Goal: Information Seeking & Learning: Learn about a topic

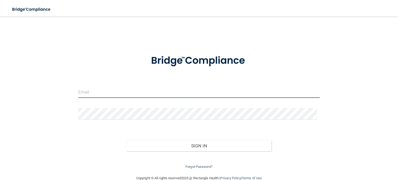
click at [131, 93] on input "email" at bounding box center [198, 92] width 241 height 12
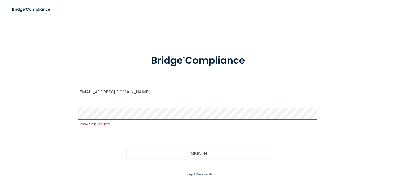
click at [287, 41] on div "dube2015@gmail.com Password is required Invalid email/password. You don't have …" at bounding box center [198, 100] width 377 height 156
click at [347, 53] on div "dube2015@gmail.com Password is required Invalid email/password. You don't have …" at bounding box center [198, 100] width 377 height 156
click at [129, 93] on input "dube2015@gmail.com" at bounding box center [198, 92] width 241 height 12
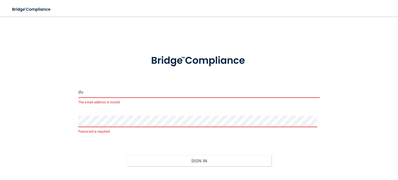
type input "d"
click at [69, 101] on div "Email is required Password is required Invalid email/password. You don't have p…" at bounding box center [198, 103] width 377 height 163
click at [100, 94] on input "email" at bounding box center [198, 92] width 241 height 12
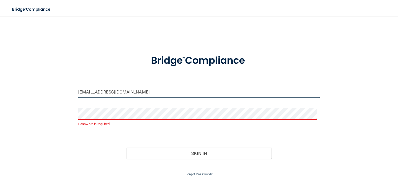
type input "[EMAIL_ADDRESS][DOMAIN_NAME]"
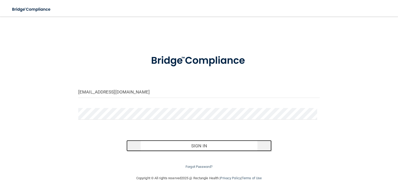
click at [191, 147] on button "Sign In" at bounding box center [198, 145] width 145 height 11
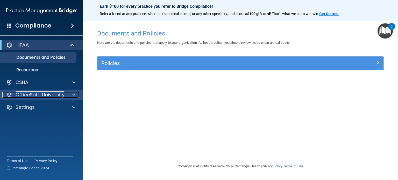
click at [73, 93] on span at bounding box center [73, 95] width 3 height 6
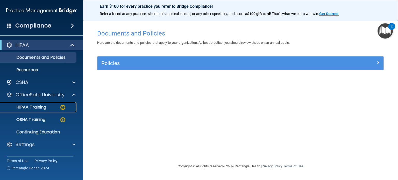
click at [44, 106] on p "HIPAA Training" at bounding box center [24, 107] width 43 height 5
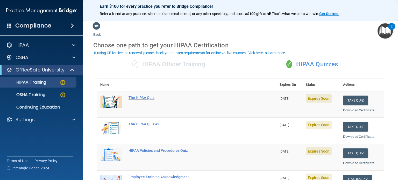
click at [145, 98] on div "The HIPAA Quiz" at bounding box center [189, 98] width 122 height 4
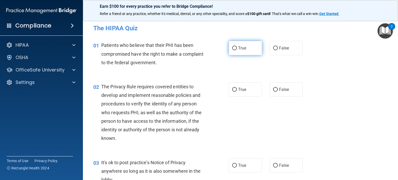
click at [232, 48] on input "True" at bounding box center [234, 48] width 5 height 4
radio input "true"
click at [232, 88] on input "True" at bounding box center [234, 90] width 5 height 4
radio input "true"
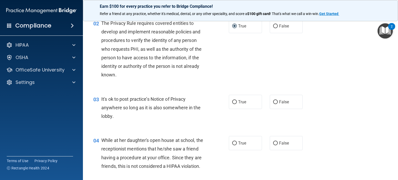
scroll to position [78, 0]
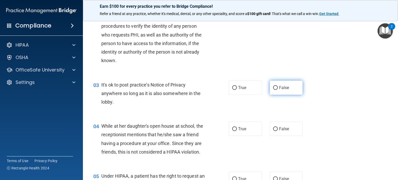
click at [273, 88] on input "False" at bounding box center [275, 88] width 5 height 4
radio input "true"
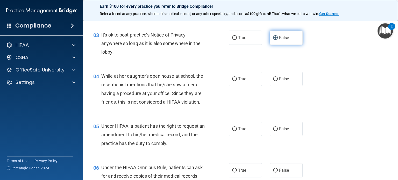
scroll to position [129, 0]
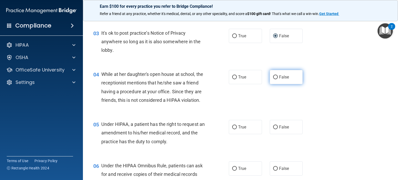
click at [273, 76] on input "False" at bounding box center [275, 77] width 5 height 4
radio input "true"
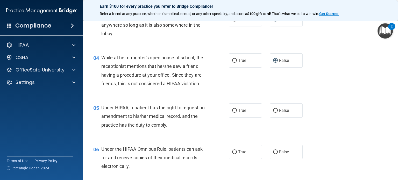
scroll to position [155, 0]
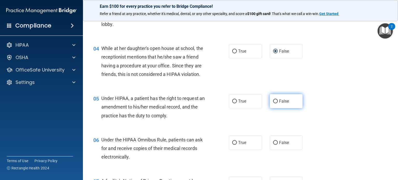
click at [273, 103] on input "False" at bounding box center [275, 101] width 5 height 4
radio input "true"
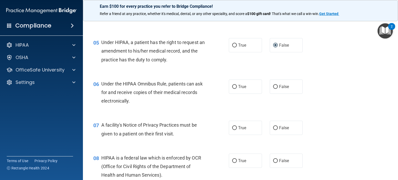
scroll to position [259, 0]
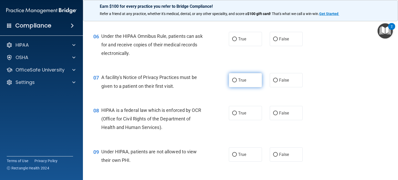
click at [233, 82] on input "True" at bounding box center [234, 80] width 5 height 4
radio input "true"
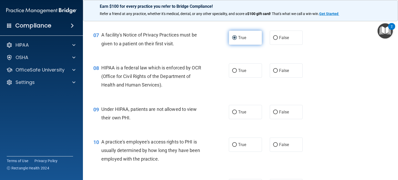
scroll to position [311, 0]
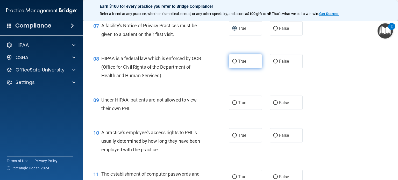
click at [232, 63] on input "True" at bounding box center [234, 62] width 5 height 4
radio input "true"
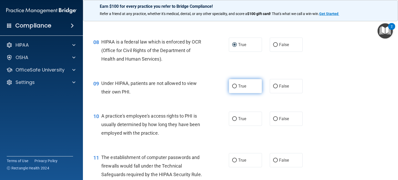
scroll to position [337, 0]
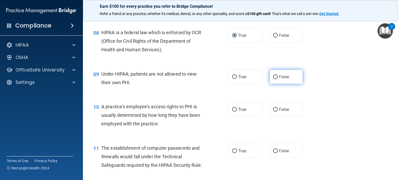
click at [273, 79] on input "False" at bounding box center [275, 77] width 5 height 4
radio input "true"
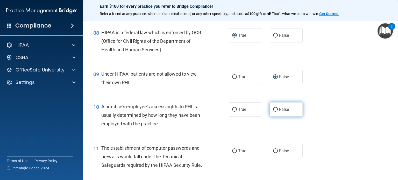
click at [273, 112] on input "False" at bounding box center [275, 110] width 5 height 4
radio input "true"
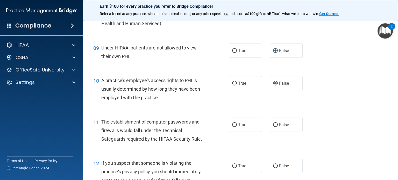
scroll to position [388, 0]
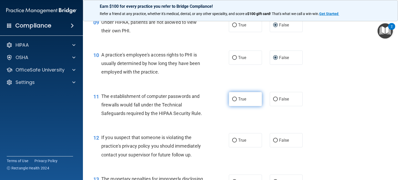
click at [232, 101] on input "True" at bounding box center [234, 99] width 5 height 4
radio input "true"
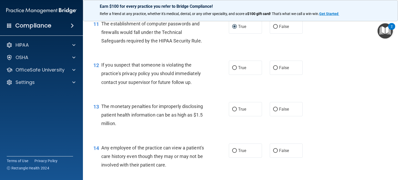
scroll to position [466, 0]
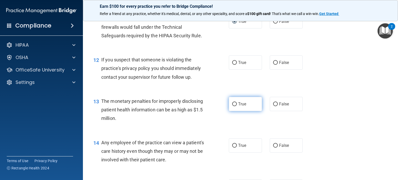
click at [234, 106] on input "True" at bounding box center [234, 104] width 5 height 4
radio input "true"
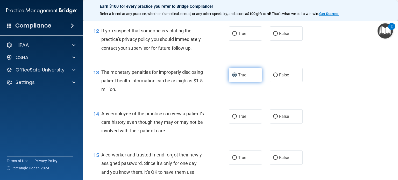
scroll to position [518, 0]
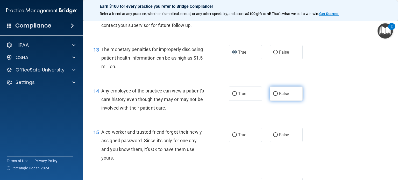
click at [273, 96] on input "False" at bounding box center [275, 94] width 5 height 4
radio input "true"
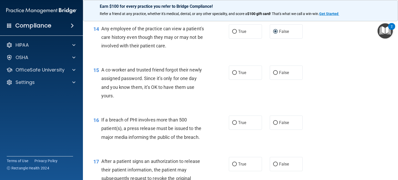
scroll to position [596, 0]
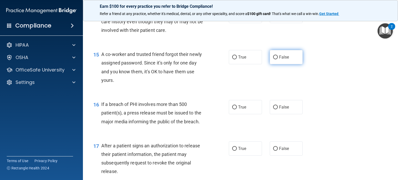
click at [273, 59] on input "False" at bounding box center [275, 57] width 5 height 4
radio input "true"
click at [232, 109] on input "True" at bounding box center [234, 107] width 5 height 4
radio input "true"
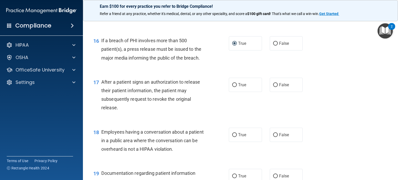
scroll to position [673, 0]
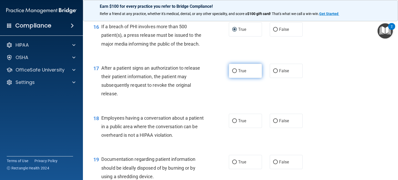
click at [232, 73] on input "True" at bounding box center [234, 71] width 5 height 4
radio input "true"
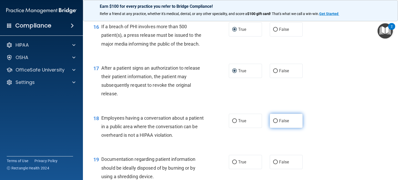
click at [273, 123] on input "False" at bounding box center [275, 121] width 5 height 4
radio input "true"
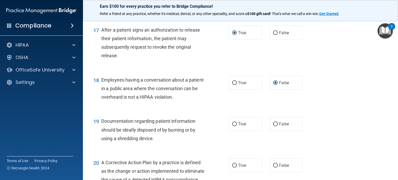
scroll to position [725, 0]
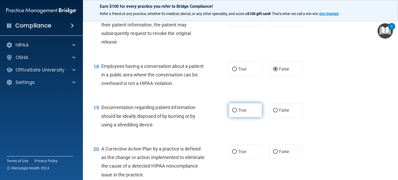
click at [232, 112] on input "True" at bounding box center [234, 110] width 5 height 4
radio input "true"
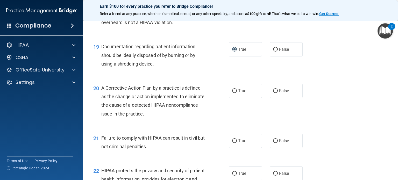
scroll to position [803, 0]
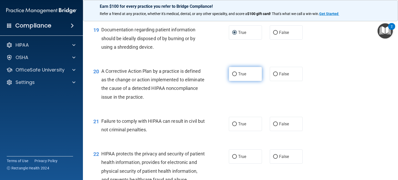
click at [233, 76] on input "True" at bounding box center [234, 74] width 5 height 4
radio input "true"
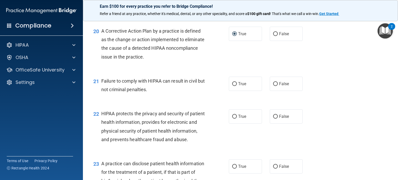
scroll to position [855, 0]
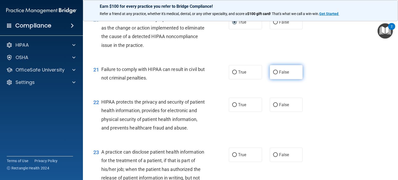
click at [273, 74] on input "False" at bounding box center [275, 72] width 5 height 4
radio input "true"
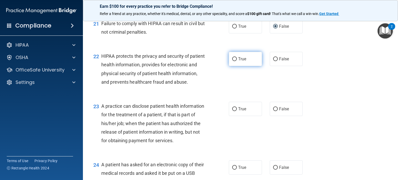
scroll to position [906, 0]
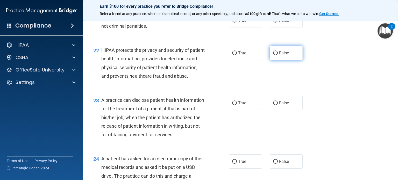
click at [273, 55] on input "False" at bounding box center [275, 53] width 5 height 4
radio input "true"
click at [233, 55] on input "True" at bounding box center [234, 53] width 5 height 4
radio input "true"
radio input "false"
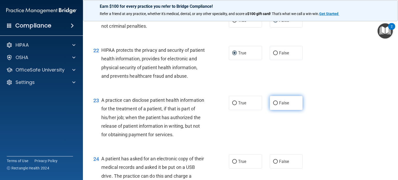
click at [270, 110] on label "False" at bounding box center [286, 103] width 33 height 14
click at [273, 105] on input "False" at bounding box center [275, 103] width 5 height 4
radio input "true"
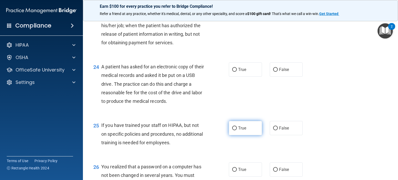
scroll to position [1010, 0]
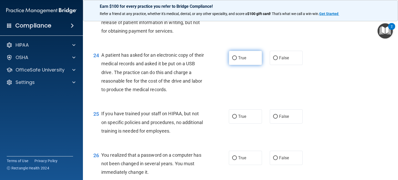
click at [233, 60] on input "True" at bounding box center [234, 58] width 5 height 4
radio input "true"
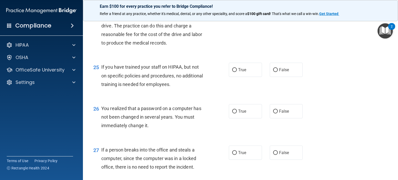
scroll to position [1062, 0]
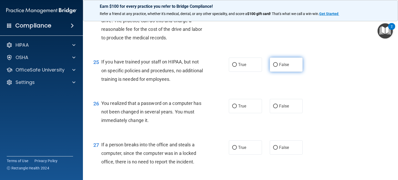
click at [273, 67] on input "False" at bounding box center [275, 65] width 5 height 4
radio input "true"
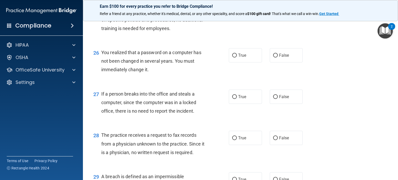
scroll to position [1113, 0]
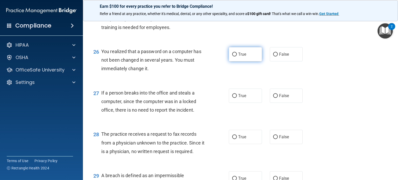
click at [232, 56] on input "True" at bounding box center [234, 55] width 5 height 4
radio input "true"
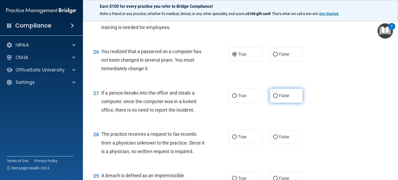
click at [274, 98] on input "False" at bounding box center [275, 96] width 5 height 4
radio input "true"
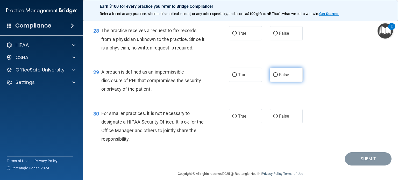
scroll to position [1191, 0]
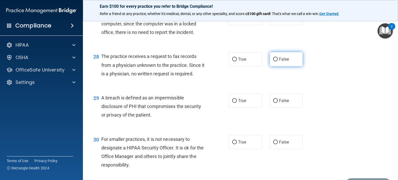
click at [273, 61] on input "False" at bounding box center [275, 59] width 5 height 4
radio input "true"
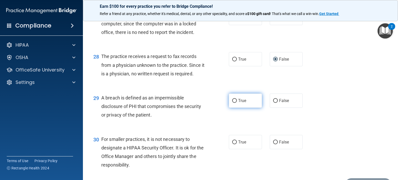
click at [233, 103] on input "True" at bounding box center [234, 101] width 5 height 4
radio input "true"
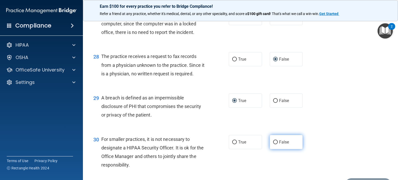
click at [273, 144] on input "False" at bounding box center [275, 142] width 5 height 4
radio input "true"
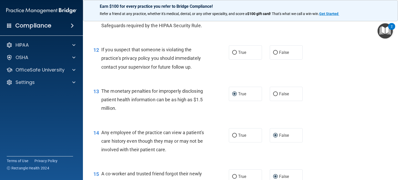
scroll to position [446, 0]
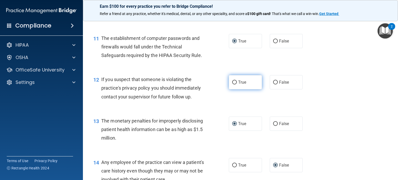
click at [234, 84] on input "True" at bounding box center [234, 83] width 5 height 4
radio input "true"
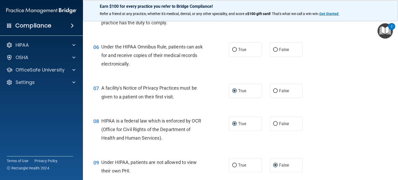
scroll to position [239, 0]
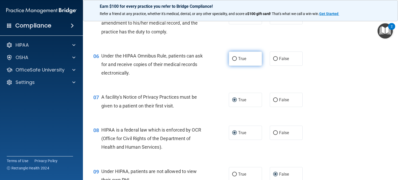
click at [232, 61] on input "True" at bounding box center [234, 59] width 5 height 4
radio input "true"
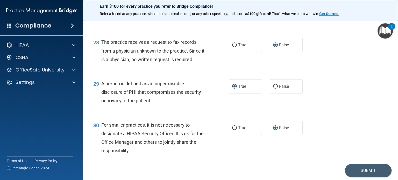
scroll to position [1249, 0]
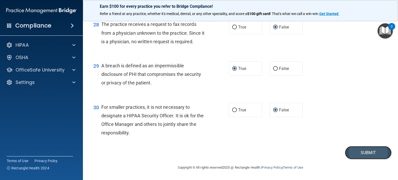
click at [350, 153] on button "Submit" at bounding box center [368, 152] width 47 height 13
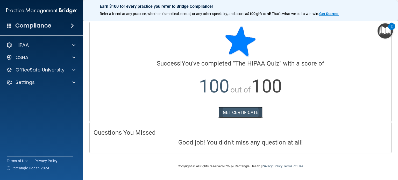
click at [244, 114] on link "GET CERTIFICATE" at bounding box center [240, 112] width 44 height 11
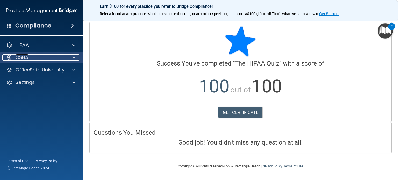
click at [24, 58] on p "OSHA" at bounding box center [22, 57] width 13 height 6
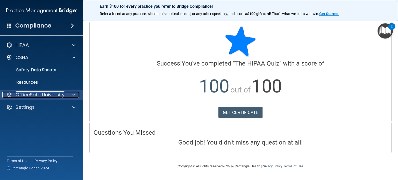
click at [35, 93] on p "OfficeSafe University" at bounding box center [40, 95] width 49 height 6
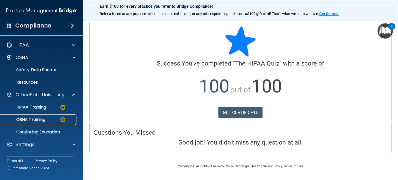
click at [37, 121] on p "OSHA Training" at bounding box center [24, 119] width 42 height 5
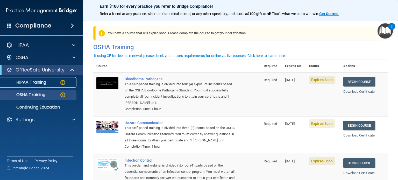
click at [42, 83] on p "HIPAA Training" at bounding box center [24, 82] width 43 height 5
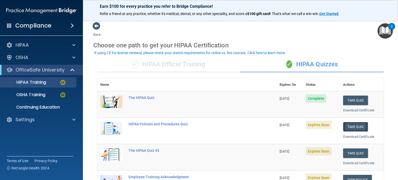
click at [356, 126] on button "Take Quiz" at bounding box center [355, 127] width 25 height 10
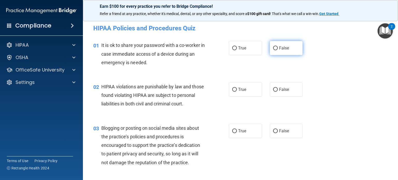
click at [273, 48] on input "False" at bounding box center [275, 48] width 5 height 4
radio input "true"
click at [233, 89] on input "True" at bounding box center [234, 90] width 5 height 4
radio input "true"
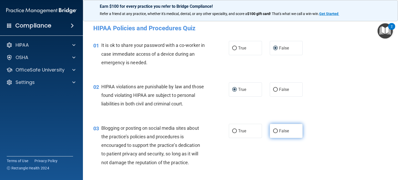
click at [273, 133] on input "False" at bounding box center [275, 131] width 5 height 4
radio input "true"
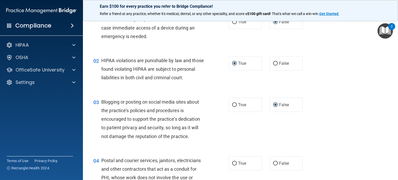
scroll to position [52, 0]
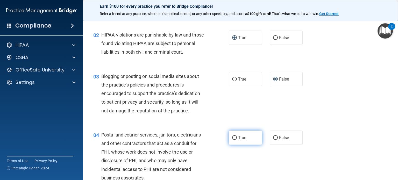
click at [232, 140] on input "True" at bounding box center [234, 138] width 5 height 4
radio input "true"
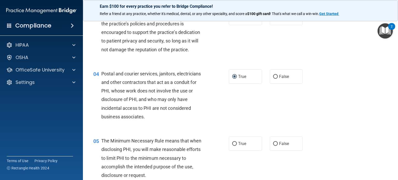
scroll to position [129, 0]
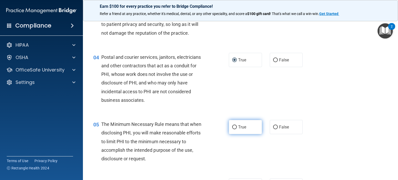
click at [232, 129] on input "True" at bounding box center [234, 127] width 5 height 4
radio input "true"
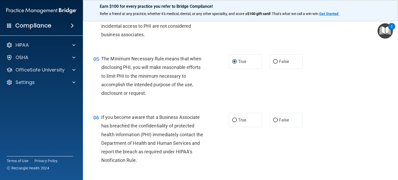
scroll to position [207, 0]
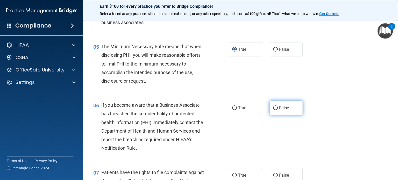
click at [273, 110] on input "False" at bounding box center [275, 108] width 5 height 4
radio input "true"
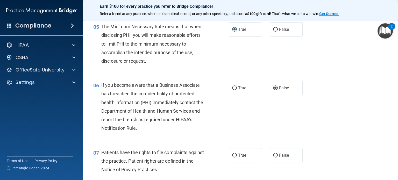
scroll to position [285, 0]
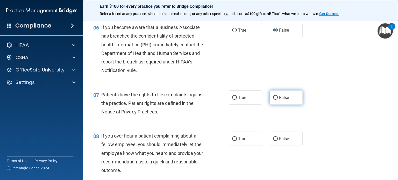
click at [274, 100] on input "False" at bounding box center [275, 98] width 5 height 4
radio input "true"
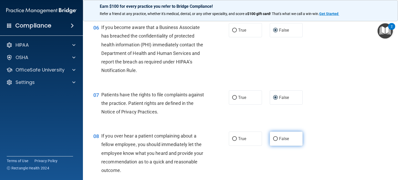
click at [273, 141] on input "False" at bounding box center [275, 139] width 5 height 4
radio input "true"
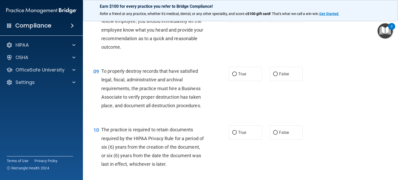
scroll to position [414, 0]
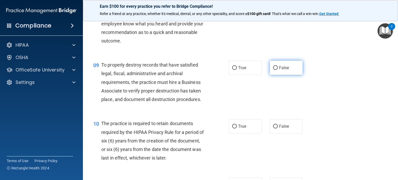
click at [273, 70] on input "False" at bounding box center [275, 68] width 5 height 4
radio input "true"
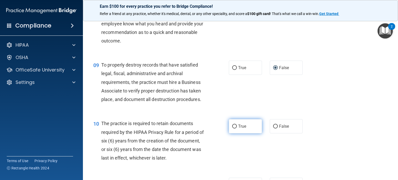
click at [234, 128] on input "True" at bounding box center [234, 127] width 5 height 4
radio input "true"
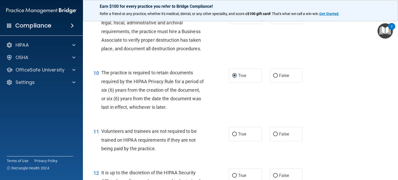
scroll to position [492, 0]
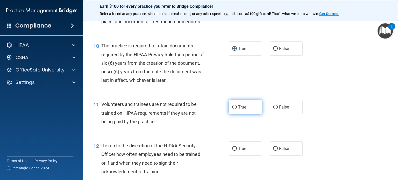
click at [234, 109] on input "True" at bounding box center [234, 107] width 5 height 4
radio input "true"
click at [233, 151] on input "True" at bounding box center [234, 149] width 5 height 4
radio input "true"
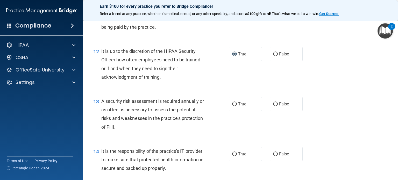
scroll to position [596, 0]
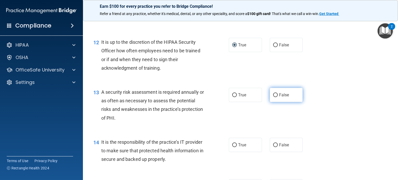
click at [273, 97] on input "False" at bounding box center [275, 95] width 5 height 4
radio input "true"
click at [273, 147] on input "False" at bounding box center [275, 145] width 5 height 4
radio input "true"
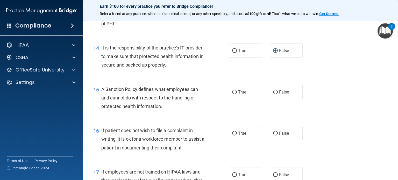
scroll to position [699, 0]
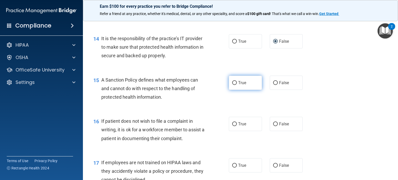
click at [234, 85] on input "True" at bounding box center [234, 83] width 5 height 4
radio input "true"
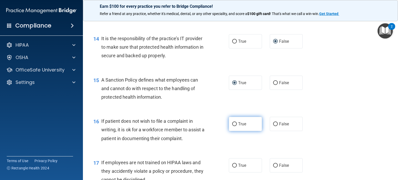
click at [233, 126] on input "True" at bounding box center [234, 124] width 5 height 4
radio input "true"
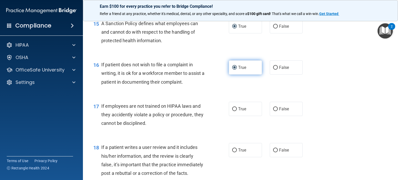
scroll to position [777, 0]
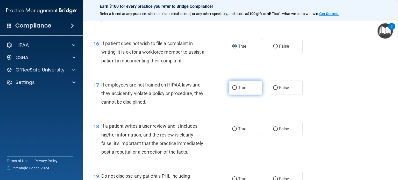
click at [232, 90] on input "True" at bounding box center [234, 88] width 5 height 4
radio input "true"
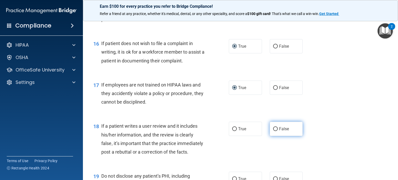
click at [273, 131] on input "False" at bounding box center [275, 129] width 5 height 4
radio input "true"
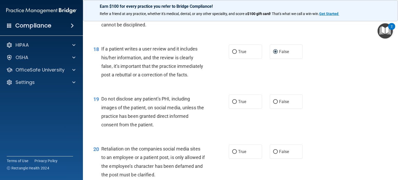
scroll to position [855, 0]
click at [273, 103] on input "False" at bounding box center [275, 101] width 5 height 4
radio input "true"
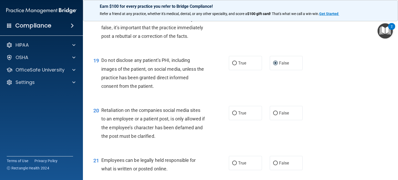
scroll to position [906, 0]
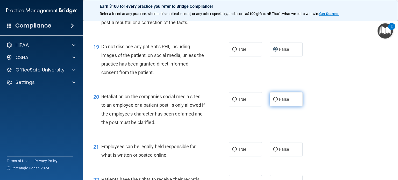
click at [273, 102] on input "False" at bounding box center [275, 100] width 5 height 4
radio input "true"
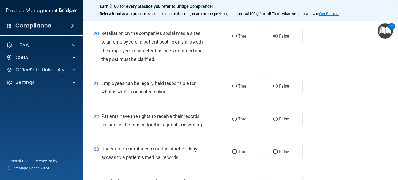
scroll to position [984, 0]
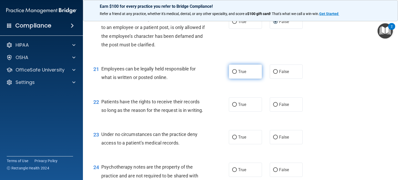
click at [235, 79] on label "True" at bounding box center [245, 71] width 33 height 14
click at [235, 74] on input "True" at bounding box center [234, 72] width 5 height 4
radio input "true"
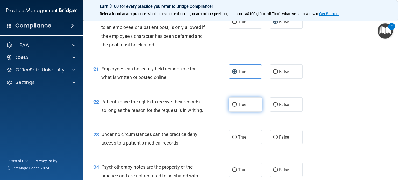
click at [232, 107] on input "True" at bounding box center [234, 105] width 5 height 4
radio input "true"
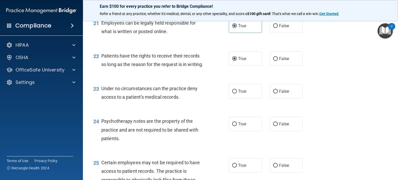
scroll to position [1036, 0]
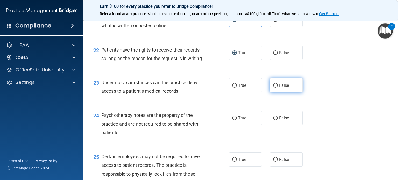
click at [275, 92] on label "False" at bounding box center [286, 85] width 33 height 14
click at [275, 88] on input "False" at bounding box center [275, 86] width 5 height 4
radio input "true"
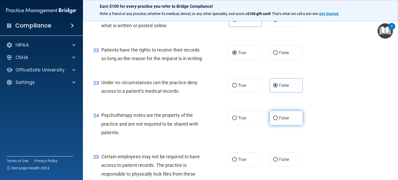
click at [273, 120] on input "False" at bounding box center [275, 118] width 5 height 4
radio input "true"
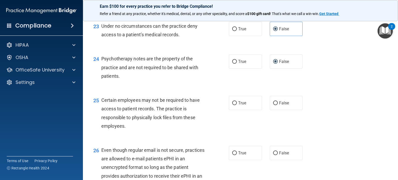
scroll to position [1113, 0]
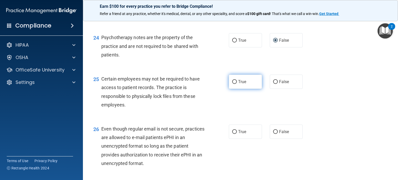
click at [233, 84] on input "True" at bounding box center [234, 82] width 5 height 4
radio input "true"
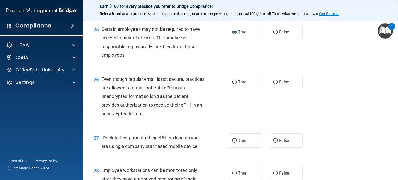
scroll to position [1165, 0]
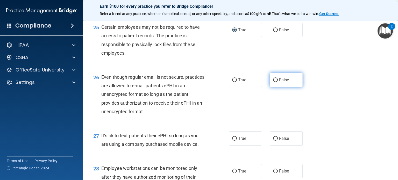
click at [273, 82] on input "False" at bounding box center [275, 80] width 5 height 4
radio input "true"
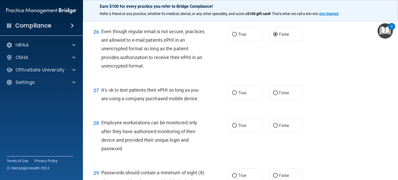
scroll to position [1217, 0]
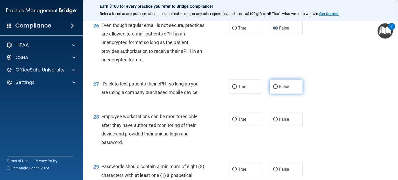
click at [274, 89] on input "False" at bounding box center [275, 87] width 5 height 4
radio input "true"
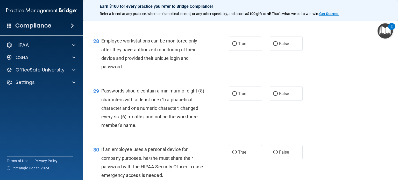
scroll to position [1295, 0]
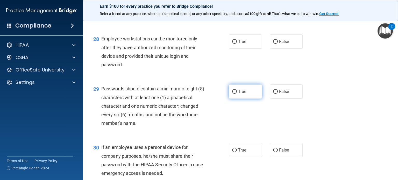
click at [233, 94] on input "True" at bounding box center [234, 92] width 5 height 4
radio input "true"
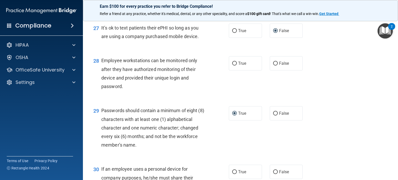
scroll to position [1269, 0]
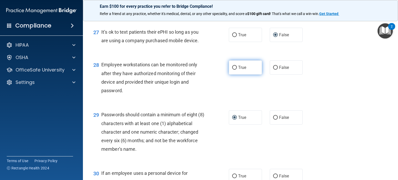
click at [232, 70] on input "True" at bounding box center [234, 68] width 5 height 4
radio input "true"
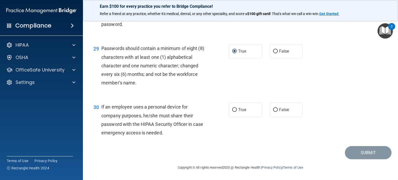
scroll to position [1361, 0]
drag, startPoint x: 232, startPoint y: 107, endPoint x: 231, endPoint y: 111, distance: 3.4
click at [232, 108] on input "True" at bounding box center [234, 110] width 5 height 4
radio input "true"
click at [360, 154] on button "Submit" at bounding box center [368, 152] width 47 height 13
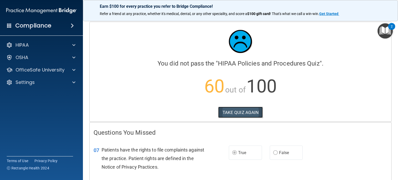
click at [230, 112] on button "TAKE QUIZ AGAIN" at bounding box center [240, 112] width 45 height 11
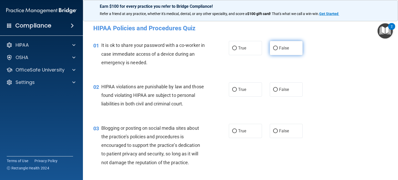
click at [274, 48] on input "False" at bounding box center [275, 48] width 5 height 4
radio input "true"
click at [232, 89] on input "True" at bounding box center [234, 90] width 5 height 4
radio input "true"
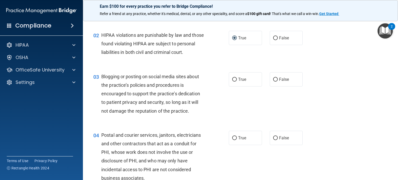
scroll to position [52, 0]
click at [273, 81] on input "False" at bounding box center [275, 79] width 5 height 4
radio input "true"
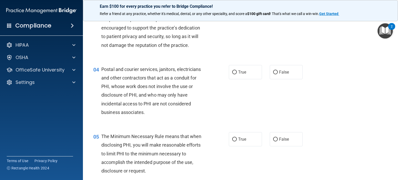
scroll to position [129, 0]
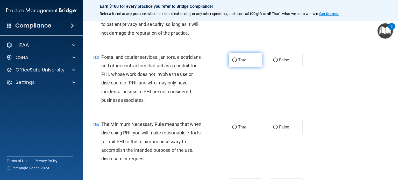
click at [233, 62] on input "True" at bounding box center [234, 60] width 5 height 4
radio input "true"
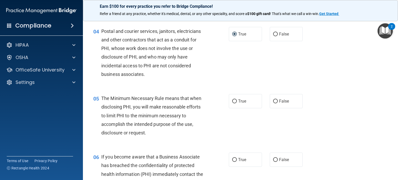
scroll to position [181, 0]
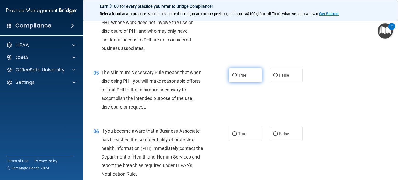
click at [232, 77] on input "True" at bounding box center [234, 76] width 5 height 4
radio input "true"
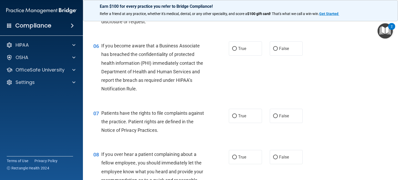
scroll to position [285, 0]
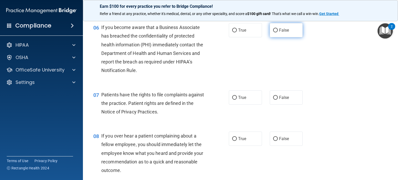
click at [273, 32] on input "False" at bounding box center [275, 30] width 5 height 4
radio input "true"
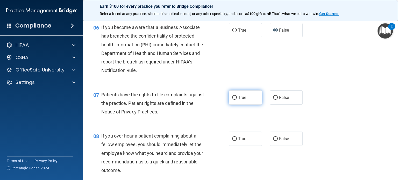
click at [233, 100] on input "True" at bounding box center [234, 98] width 5 height 4
radio input "true"
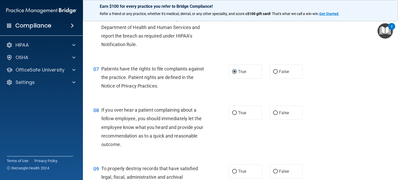
scroll to position [337, 0]
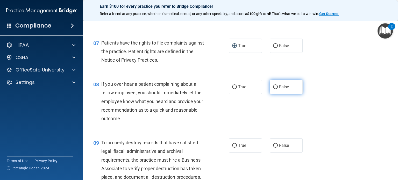
click at [274, 89] on input "False" at bounding box center [275, 87] width 5 height 4
radio input "true"
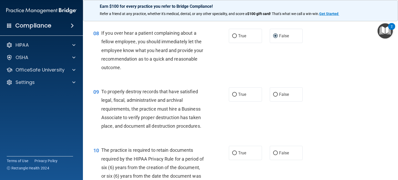
scroll to position [388, 0]
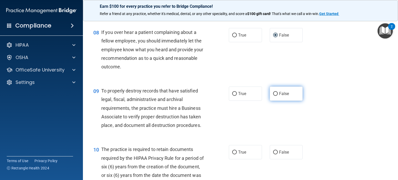
click at [274, 96] on input "False" at bounding box center [275, 94] width 5 height 4
radio input "true"
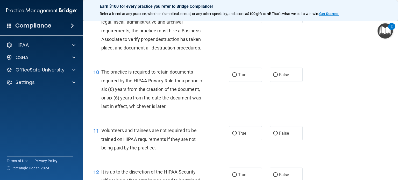
scroll to position [466, 0]
click at [233, 77] on input "True" at bounding box center [234, 75] width 5 height 4
radio input "true"
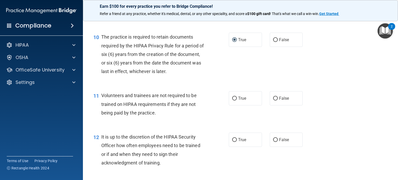
scroll to position [518, 0]
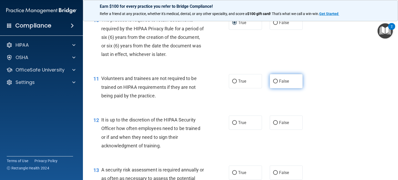
click at [273, 83] on input "False" at bounding box center [275, 81] width 5 height 4
radio input "true"
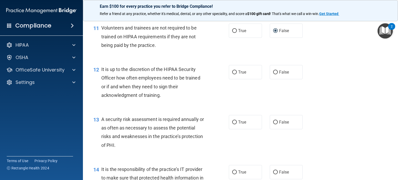
scroll to position [570, 0]
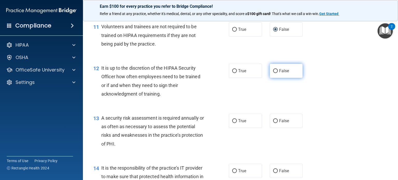
click at [273, 73] on input "False" at bounding box center [275, 71] width 5 height 4
radio input "true"
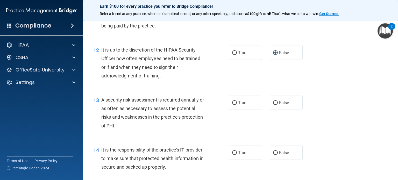
scroll to position [621, 0]
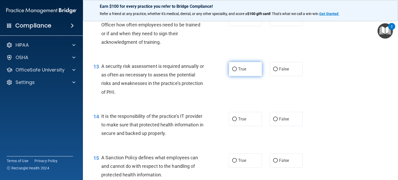
click at [232, 71] on input "True" at bounding box center [234, 69] width 5 height 4
radio input "true"
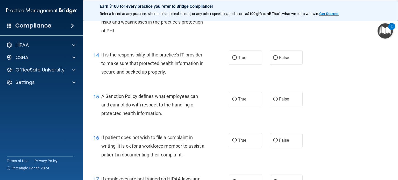
scroll to position [699, 0]
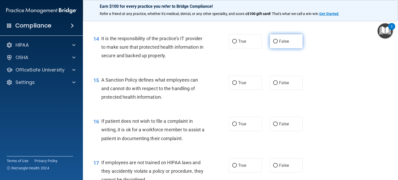
click at [273, 44] on input "False" at bounding box center [275, 42] width 5 height 4
radio input "true"
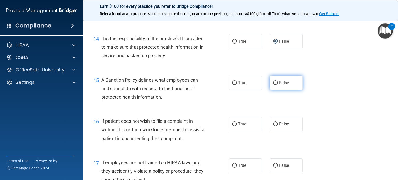
click at [274, 85] on input "False" at bounding box center [275, 83] width 5 height 4
radio input "true"
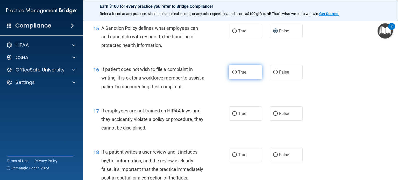
click at [232, 74] on input "True" at bounding box center [234, 72] width 5 height 4
radio input "true"
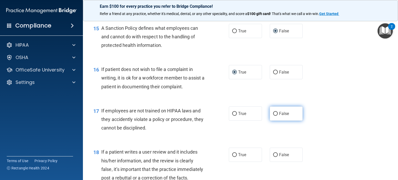
click at [273, 116] on input "False" at bounding box center [275, 114] width 5 height 4
radio input "true"
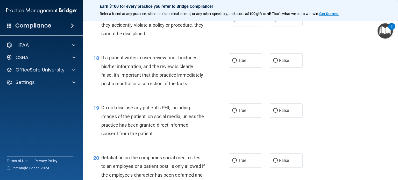
scroll to position [855, 0]
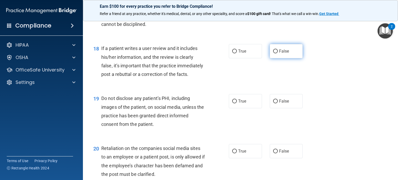
click at [273, 53] on input "False" at bounding box center [275, 51] width 5 height 4
radio input "true"
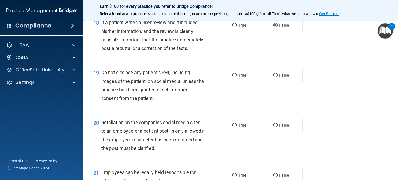
scroll to position [906, 0]
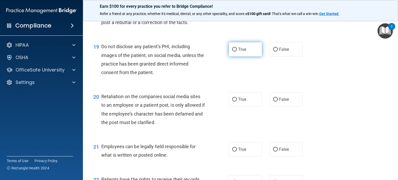
click at [233, 52] on input "True" at bounding box center [234, 50] width 5 height 4
radio input "true"
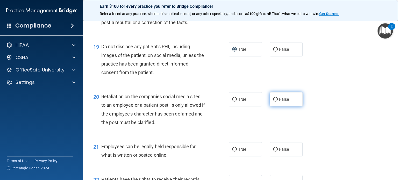
click at [273, 102] on input "False" at bounding box center [275, 100] width 5 height 4
radio input "true"
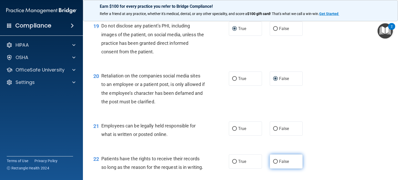
scroll to position [984, 0]
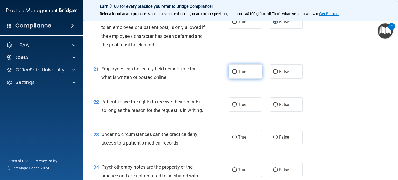
click at [233, 74] on input "True" at bounding box center [234, 72] width 5 height 4
radio input "true"
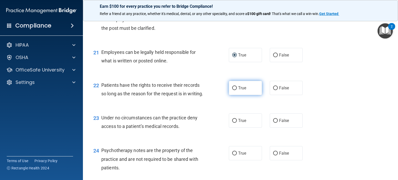
scroll to position [1010, 0]
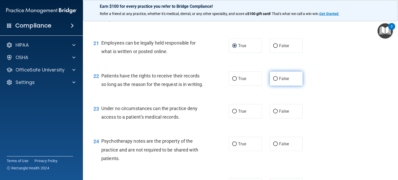
click at [273, 81] on input "False" at bounding box center [275, 79] width 5 height 4
radio input "true"
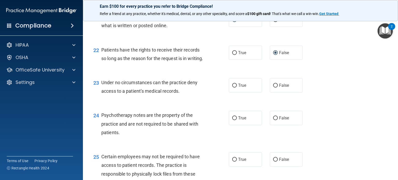
scroll to position [1062, 0]
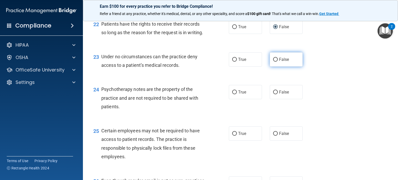
click at [274, 62] on input "False" at bounding box center [275, 60] width 5 height 4
radio input "true"
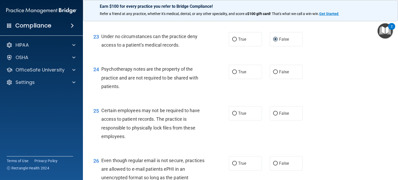
scroll to position [1113, 0]
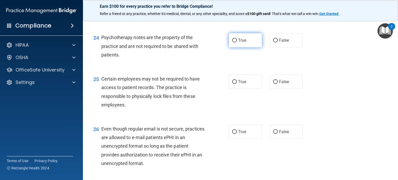
click at [233, 42] on input "True" at bounding box center [234, 41] width 5 height 4
radio input "true"
click at [233, 84] on input "True" at bounding box center [234, 82] width 5 height 4
radio input "true"
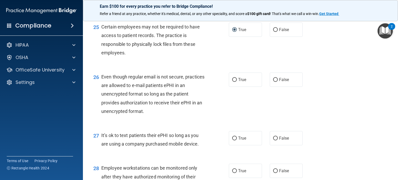
scroll to position [1191, 0]
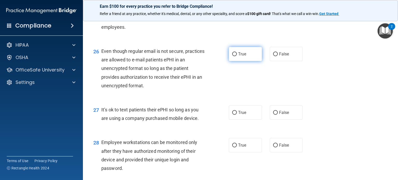
click at [233, 56] on input "True" at bounding box center [234, 54] width 5 height 4
radio input "true"
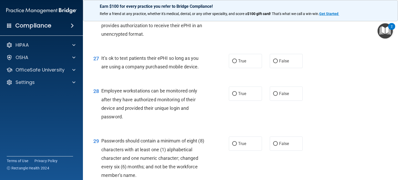
scroll to position [1243, 0]
click at [273, 63] on input "False" at bounding box center [275, 61] width 5 height 4
radio input "true"
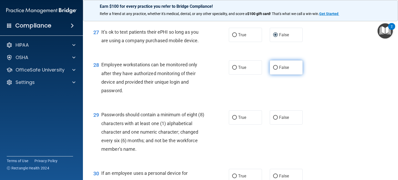
click at [273, 70] on input "False" at bounding box center [275, 68] width 5 height 4
radio input "true"
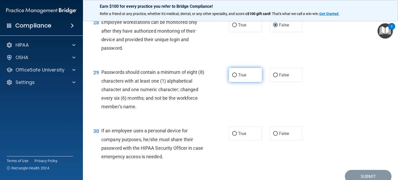
scroll to position [1321, 0]
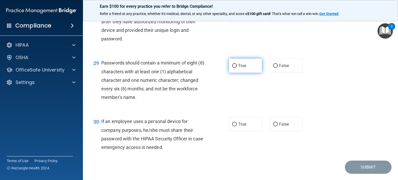
click at [234, 68] on input "True" at bounding box center [234, 66] width 5 height 4
radio input "true"
click at [273, 126] on input "False" at bounding box center [275, 124] width 5 height 4
radio input "true"
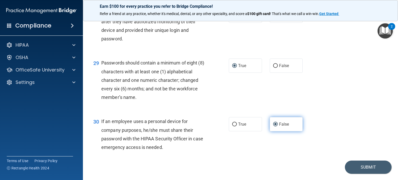
scroll to position [1361, 0]
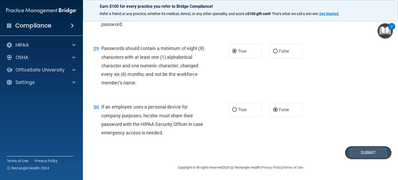
click at [357, 153] on button "Submit" at bounding box center [368, 152] width 47 height 13
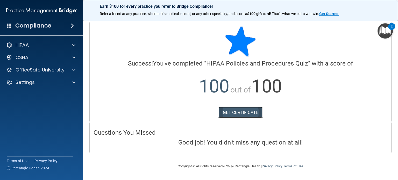
click at [241, 112] on link "GET CERTIFICATE" at bounding box center [240, 112] width 44 height 11
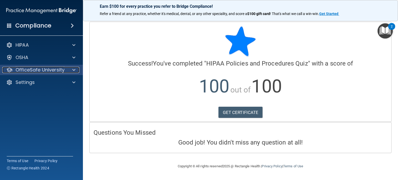
click at [58, 69] on p "OfficeSafe University" at bounding box center [40, 70] width 49 height 6
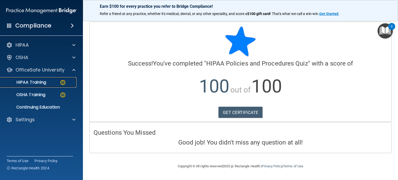
click at [48, 82] on div "HIPAA Training" at bounding box center [38, 82] width 71 height 5
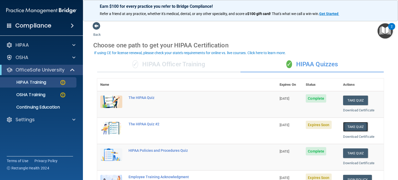
click at [350, 125] on button "Take Quiz" at bounding box center [355, 127] width 25 height 10
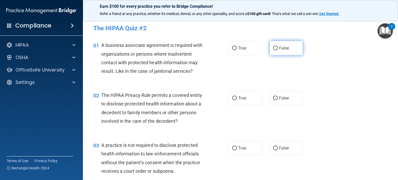
click at [273, 48] on input "False" at bounding box center [275, 48] width 5 height 4
radio input "true"
click at [234, 97] on input "True" at bounding box center [234, 98] width 5 height 4
radio input "true"
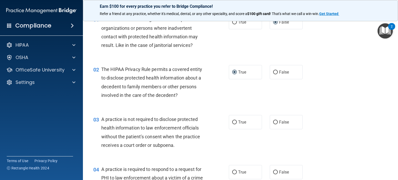
scroll to position [52, 0]
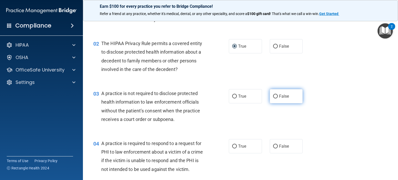
click at [273, 96] on input "False" at bounding box center [275, 97] width 5 height 4
radio input "true"
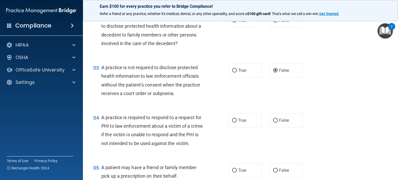
scroll to position [104, 0]
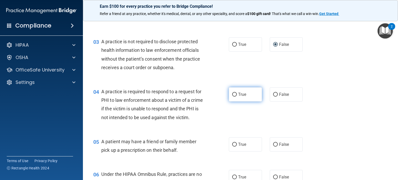
click at [233, 95] on input "True" at bounding box center [234, 95] width 5 height 4
radio input "true"
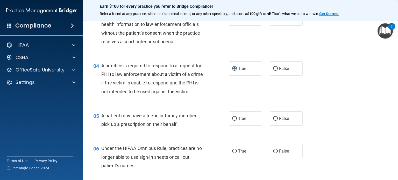
scroll to position [155, 0]
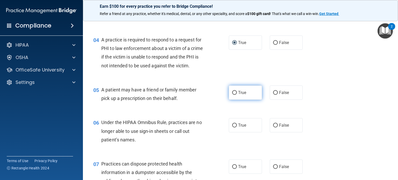
click at [232, 95] on input "True" at bounding box center [234, 93] width 5 height 4
radio input "true"
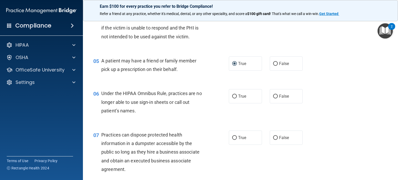
scroll to position [207, 0]
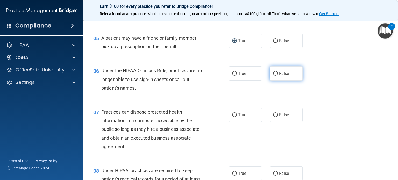
click at [273, 76] on input "False" at bounding box center [275, 74] width 5 height 4
radio input "true"
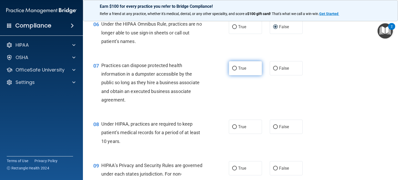
scroll to position [285, 0]
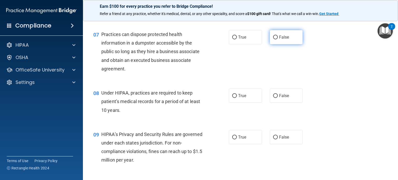
click at [273, 39] on input "False" at bounding box center [275, 37] width 5 height 4
radio input "true"
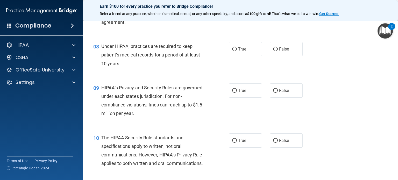
scroll to position [337, 0]
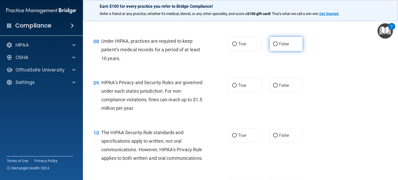
click at [273, 46] on input "False" at bounding box center [275, 44] width 5 height 4
radio input "true"
click at [273, 88] on input "False" at bounding box center [275, 86] width 5 height 4
radio input "true"
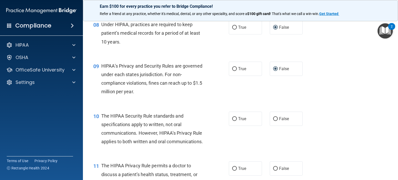
scroll to position [388, 0]
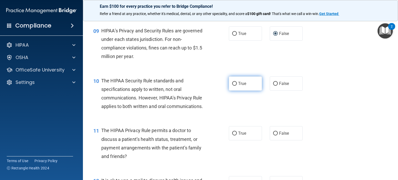
click at [235, 91] on label "True" at bounding box center [245, 83] width 33 height 14
click at [235, 86] on input "True" at bounding box center [234, 84] width 5 height 4
radio input "true"
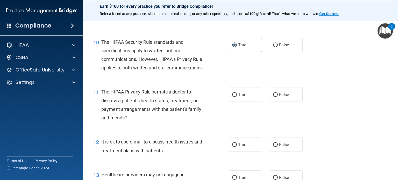
scroll to position [440, 0]
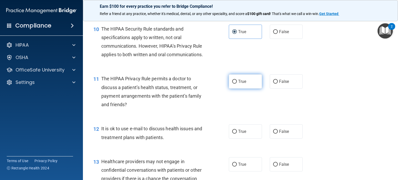
click at [235, 89] on label "True" at bounding box center [245, 81] width 33 height 14
click at [235, 84] on input "True" at bounding box center [234, 82] width 5 height 4
radio input "true"
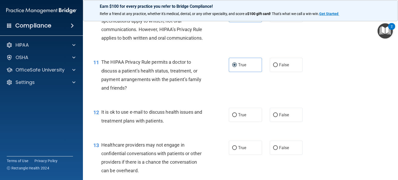
scroll to position [466, 0]
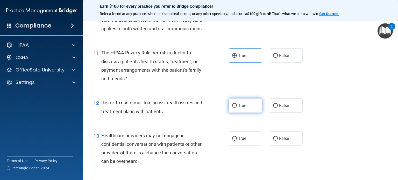
click at [238, 108] on span "True" at bounding box center [242, 105] width 8 height 5
click at [236, 108] on input "True" at bounding box center [234, 106] width 5 height 4
radio input "true"
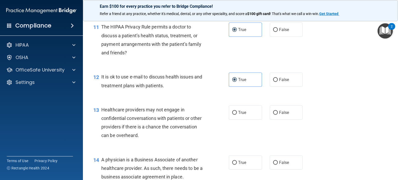
scroll to position [518, 0]
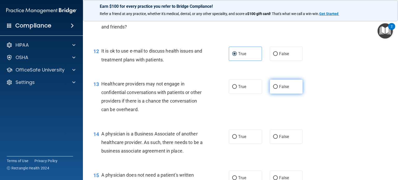
click at [276, 94] on label "False" at bounding box center [286, 86] width 33 height 14
click at [276, 89] on input "False" at bounding box center [275, 87] width 5 height 4
radio input "true"
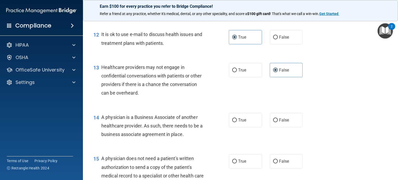
scroll to position [544, 0]
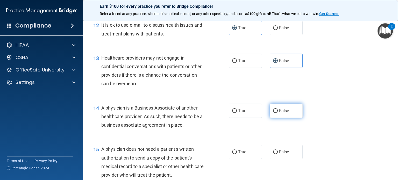
click at [273, 113] on input "False" at bounding box center [275, 111] width 5 height 4
radio input "true"
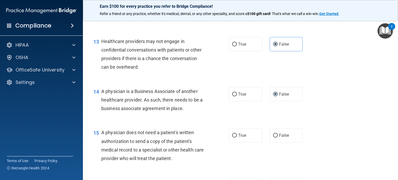
scroll to position [596, 0]
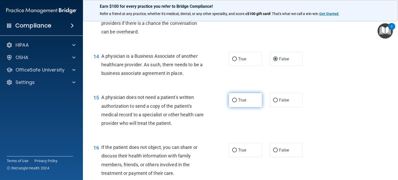
click at [236, 107] on label "True" at bounding box center [245, 100] width 33 height 14
click at [236, 102] on input "True" at bounding box center [234, 100] width 5 height 4
radio input "true"
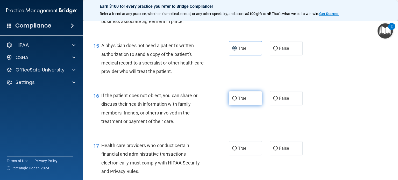
click at [241, 101] on span "True" at bounding box center [242, 98] width 8 height 5
click at [237, 100] on input "True" at bounding box center [234, 99] width 5 height 4
radio input "true"
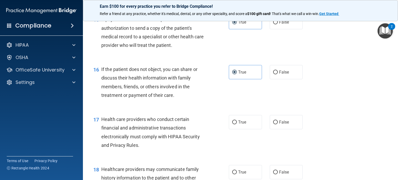
scroll to position [673, 0]
click at [238, 125] on span "True" at bounding box center [242, 122] width 8 height 5
click at [236, 125] on input "True" at bounding box center [234, 123] width 5 height 4
radio input "true"
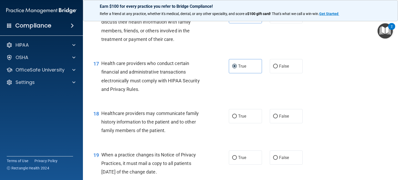
scroll to position [751, 0]
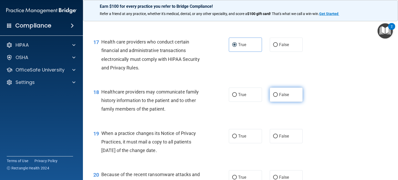
click at [283, 102] on label "False" at bounding box center [286, 95] width 33 height 14
click at [278, 97] on input "False" at bounding box center [275, 95] width 5 height 4
radio input "true"
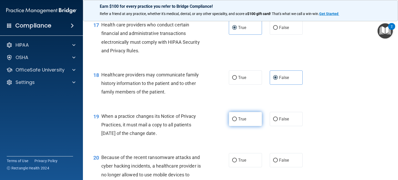
scroll to position [803, 0]
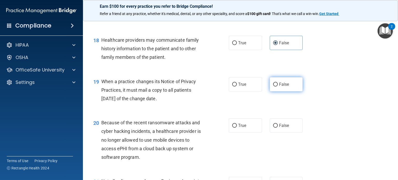
click at [284, 91] on label "False" at bounding box center [286, 84] width 33 height 14
click at [278, 86] on input "False" at bounding box center [275, 85] width 5 height 4
radio input "true"
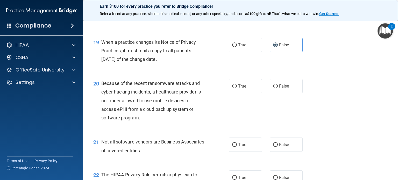
scroll to position [855, 0]
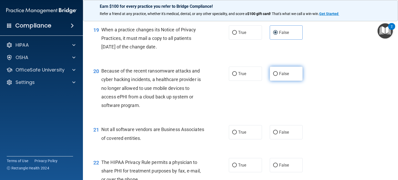
click at [282, 76] on span "False" at bounding box center [284, 73] width 10 height 5
click at [278, 76] on input "False" at bounding box center [275, 74] width 5 height 4
radio input "true"
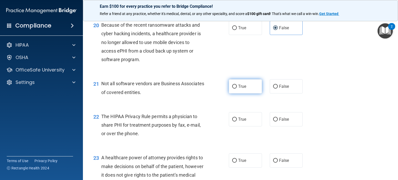
scroll to position [906, 0]
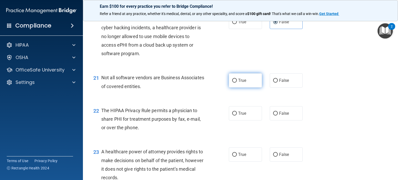
click at [239, 88] on label "True" at bounding box center [245, 80] width 33 height 14
click at [237, 83] on input "True" at bounding box center [234, 81] width 5 height 4
radio input "true"
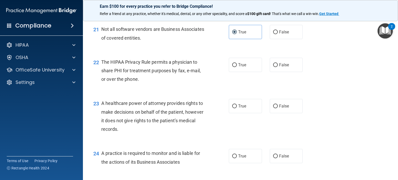
scroll to position [958, 0]
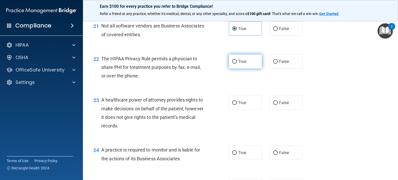
click at [237, 69] on label "True" at bounding box center [245, 61] width 33 height 14
click at [237, 64] on input "True" at bounding box center [234, 62] width 5 height 4
radio input "true"
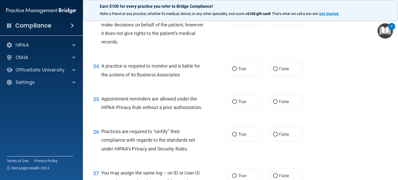
scroll to position [990, 0]
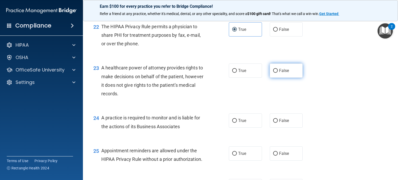
click at [273, 73] on input "False" at bounding box center [275, 71] width 5 height 4
radio input "true"
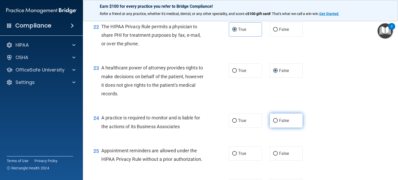
click at [275, 128] on label "False" at bounding box center [286, 120] width 33 height 14
click at [275, 123] on input "False" at bounding box center [275, 121] width 5 height 4
radio input "true"
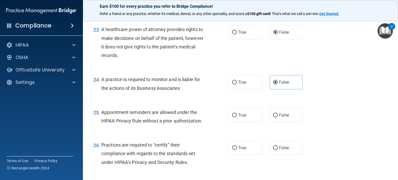
scroll to position [1042, 0]
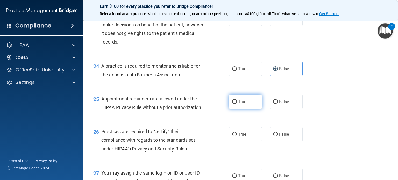
click at [235, 109] on label "True" at bounding box center [245, 102] width 33 height 14
click at [235, 104] on input "True" at bounding box center [234, 102] width 5 height 4
radio input "true"
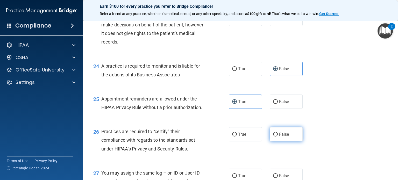
click at [283, 137] on span "False" at bounding box center [284, 134] width 10 height 5
click at [278, 136] on input "False" at bounding box center [275, 135] width 5 height 4
radio input "true"
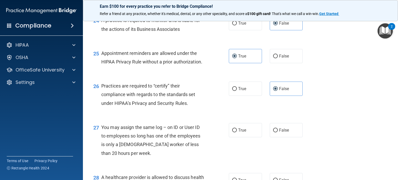
scroll to position [1094, 0]
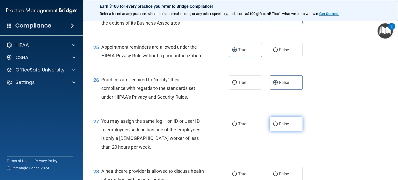
drag, startPoint x: 277, startPoint y: 138, endPoint x: 271, endPoint y: 145, distance: 8.7
click at [277, 131] on label "False" at bounding box center [286, 124] width 33 height 14
click at [277, 126] on input "False" at bounding box center [275, 124] width 5 height 4
radio input "true"
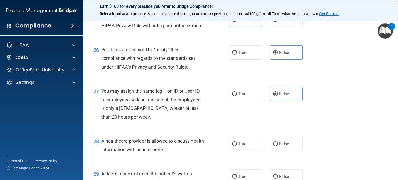
scroll to position [1146, 0]
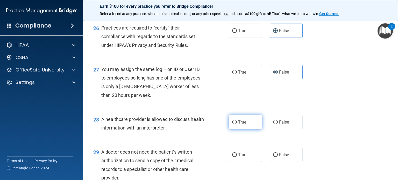
click at [240, 125] on span "True" at bounding box center [242, 122] width 8 height 5
click at [237, 124] on input "True" at bounding box center [234, 122] width 5 height 4
radio input "true"
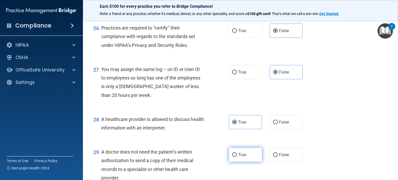
click at [241, 157] on span "True" at bounding box center [242, 154] width 8 height 5
click at [237, 157] on input "True" at bounding box center [234, 155] width 5 height 4
radio input "true"
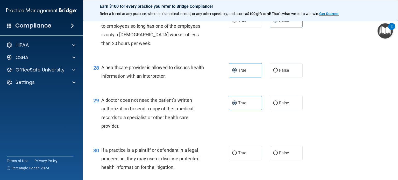
scroll to position [1249, 0]
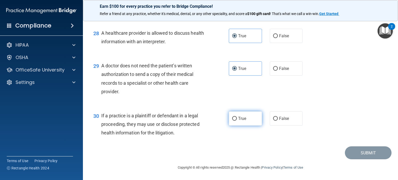
click at [244, 121] on span "True" at bounding box center [242, 118] width 8 height 5
click at [237, 121] on input "True" at bounding box center [234, 119] width 5 height 4
radio input "true"
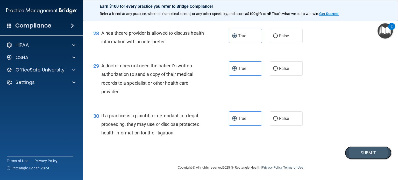
click at [365, 151] on button "Submit" at bounding box center [368, 152] width 47 height 13
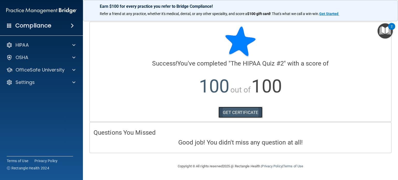
click at [245, 113] on link "GET CERTIFICATE" at bounding box center [240, 112] width 44 height 11
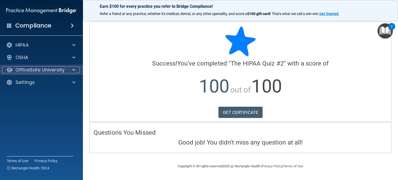
click at [38, 68] on p "OfficeSafe University" at bounding box center [40, 70] width 49 height 6
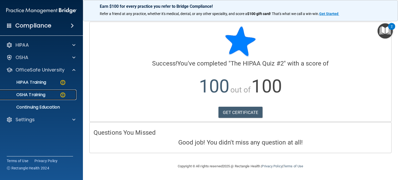
click at [41, 95] on p "OSHA Training" at bounding box center [24, 94] width 42 height 5
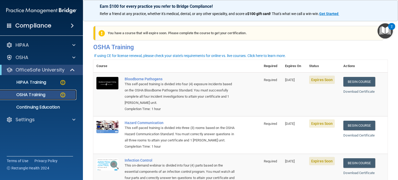
click at [37, 95] on p "OSHA Training" at bounding box center [24, 94] width 42 height 5
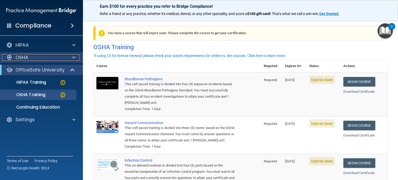
click at [32, 58] on div "OSHA" at bounding box center [34, 57] width 64 height 6
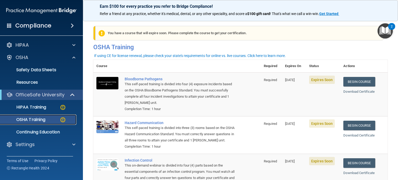
click at [34, 120] on p "OSHA Training" at bounding box center [24, 119] width 42 height 5
click at [31, 118] on p "OSHA Training" at bounding box center [24, 119] width 42 height 5
click at [35, 133] on p "Continuing Education" at bounding box center [38, 131] width 71 height 5
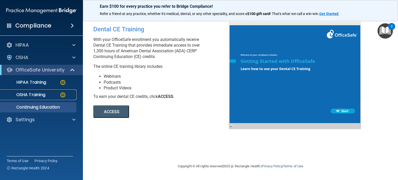
click at [35, 94] on p "OSHA Training" at bounding box center [24, 94] width 42 height 5
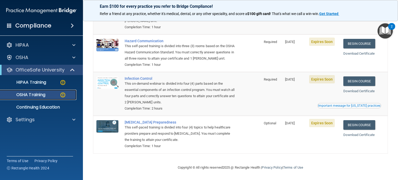
scroll to position [89, 0]
click at [43, 83] on p "HIPAA Training" at bounding box center [24, 82] width 43 height 5
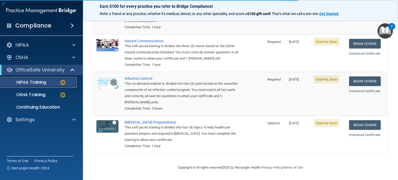
scroll to position [209, 0]
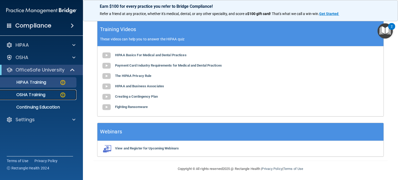
click at [44, 94] on p "OSHA Training" at bounding box center [24, 94] width 42 height 5
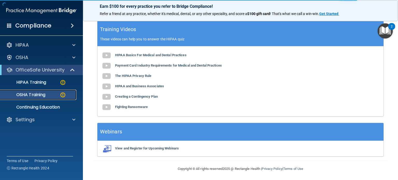
scroll to position [89, 0]
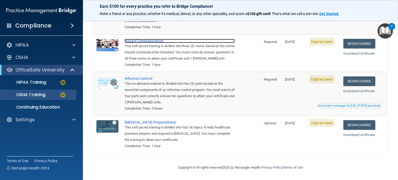
click at [148, 39] on div "Hazard Communication" at bounding box center [180, 41] width 110 height 4
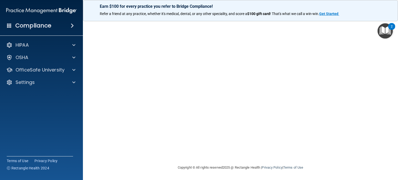
scroll to position [15, 0]
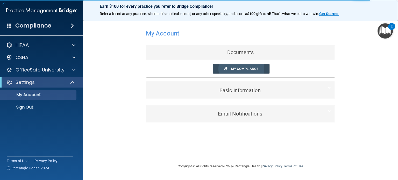
click at [249, 68] on span "My Compliance" at bounding box center [244, 69] width 27 height 4
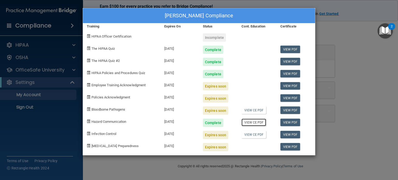
click at [252, 122] on link "View CE PDF" at bounding box center [253, 123] width 25 height 8
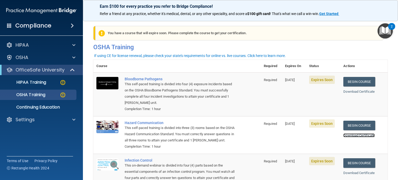
click at [358, 137] on link "Download Certificate" at bounding box center [358, 135] width 31 height 4
click at [321, 125] on span "Expires Soon" at bounding box center [322, 123] width 26 height 8
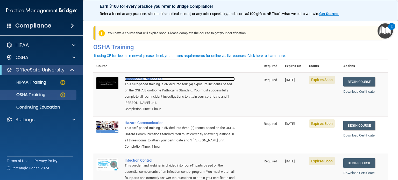
click at [158, 79] on div "Bloodborne Pathogens" at bounding box center [180, 79] width 110 height 4
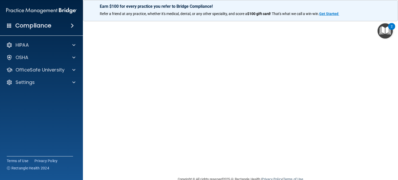
scroll to position [7, 0]
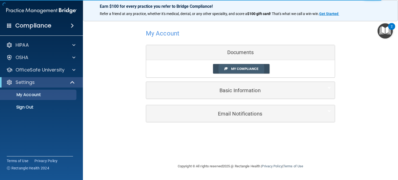
click at [245, 67] on span "My Compliance" at bounding box center [244, 69] width 27 height 4
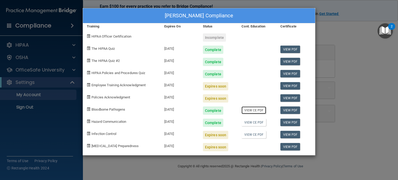
click at [257, 110] on link "View CE PDF" at bounding box center [253, 110] width 25 height 8
click at [363, 84] on div "[PERSON_NAME] Compliance Training Expires On Status Cont. Education Certificate…" at bounding box center [199, 90] width 398 height 180
